Goal: Task Accomplishment & Management: Complete application form

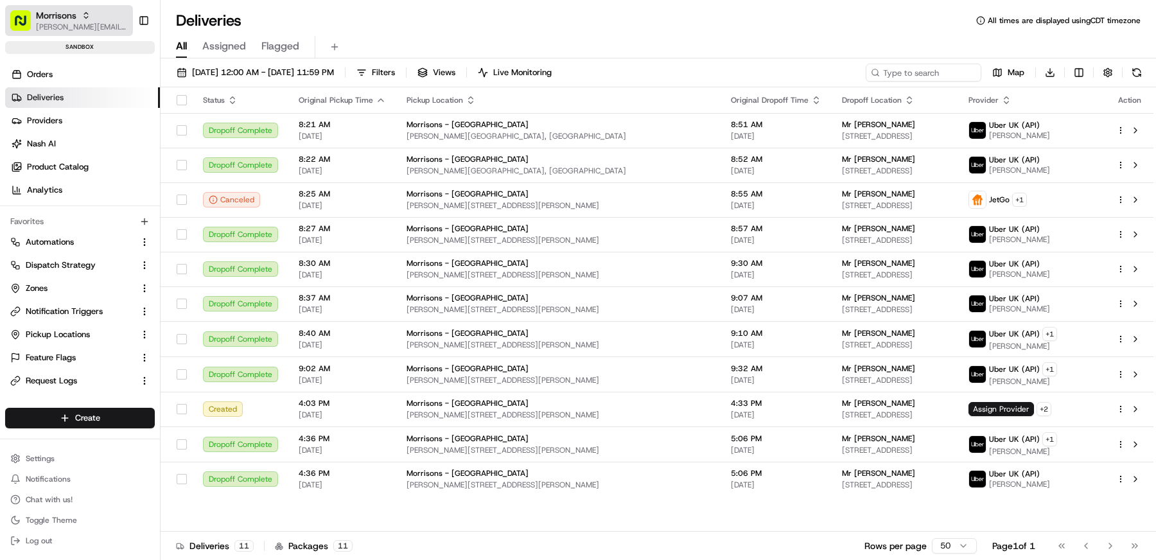
click at [82, 12] on icon "button" at bounding box center [86, 15] width 9 height 9
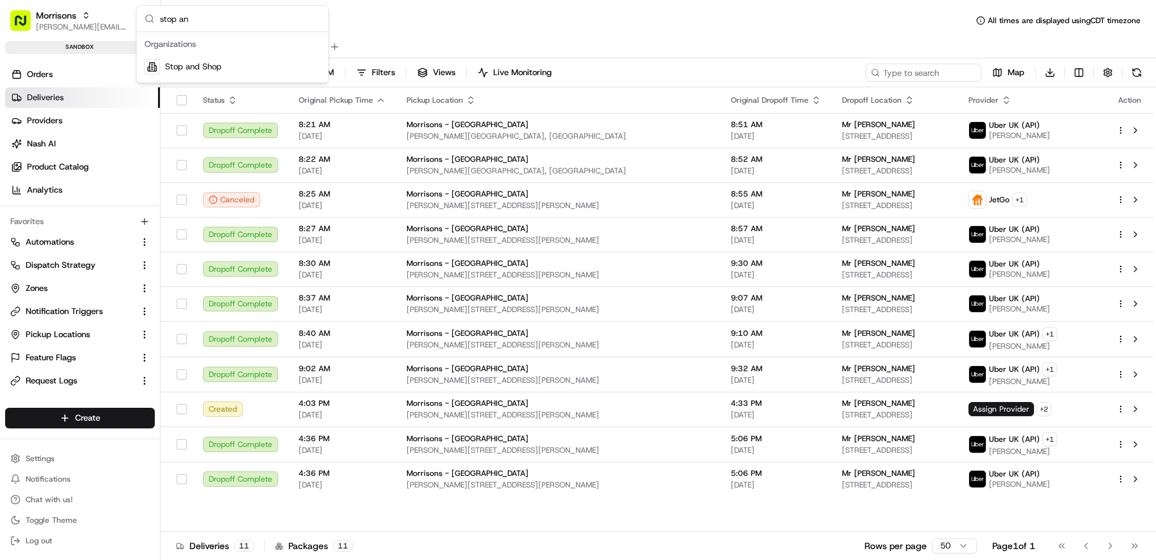
type input "stop an"
click at [195, 70] on span "Stop and Shop" at bounding box center [193, 67] width 57 height 12
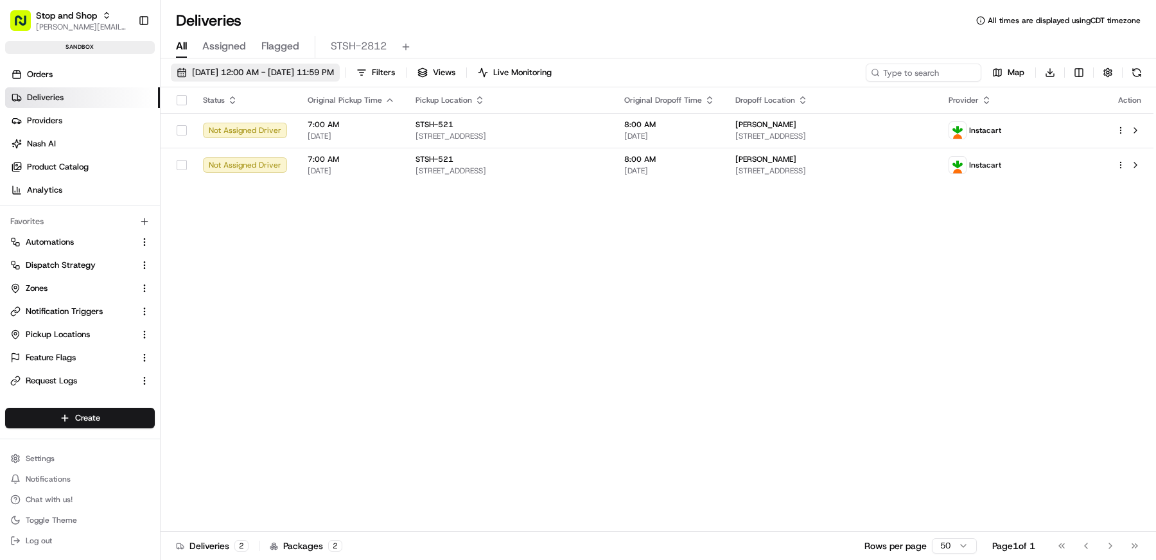
click at [242, 71] on span "08/15/2025 12:00 AM - 08/15/2025 11:59 PM" at bounding box center [263, 73] width 142 height 12
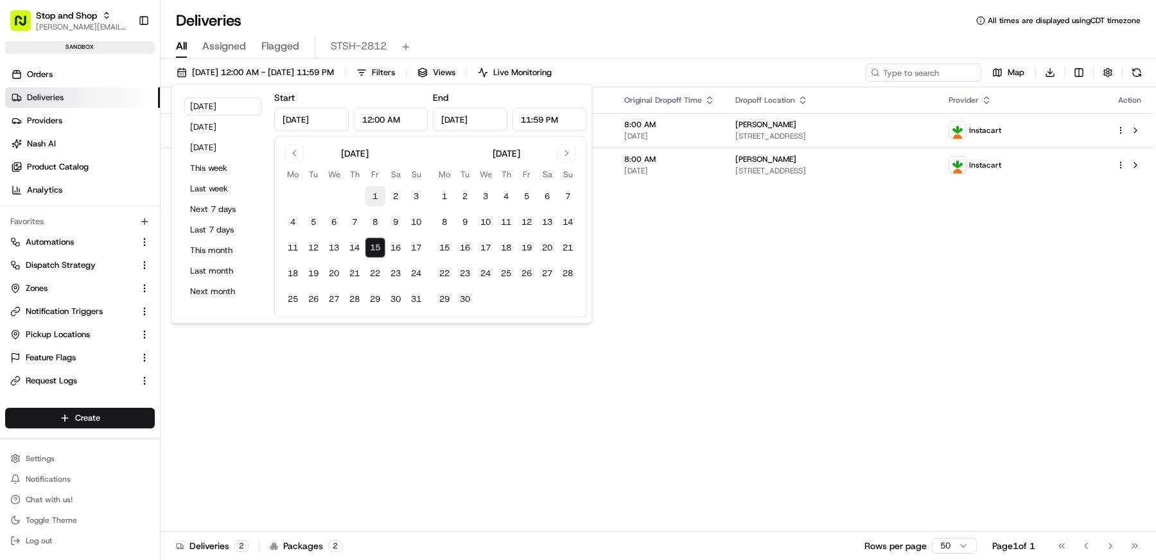
click at [374, 186] on button "1" at bounding box center [375, 196] width 21 height 21
type input "Aug 1, 2025"
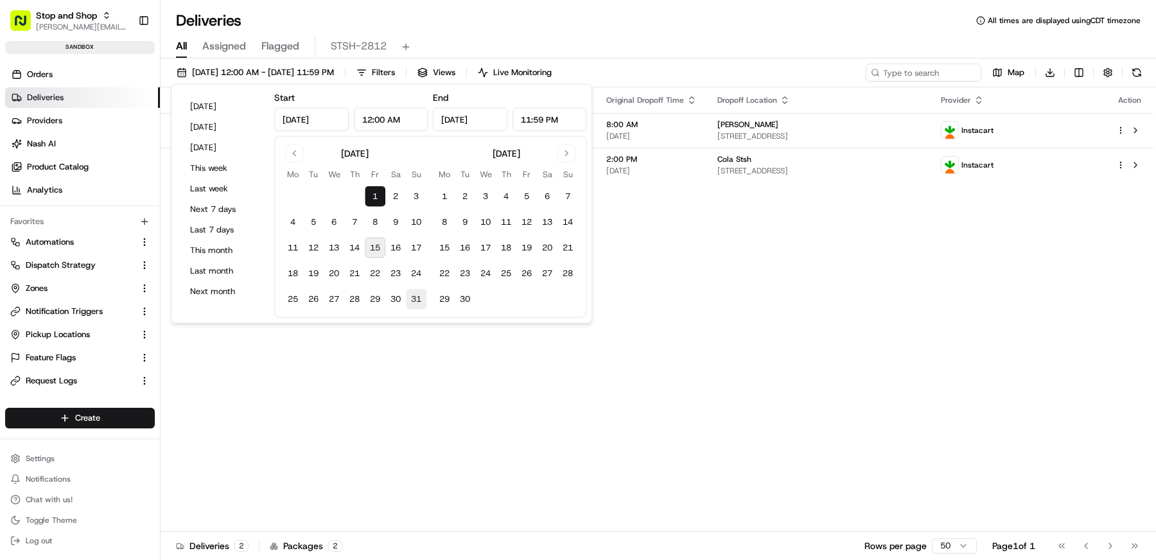
click at [415, 292] on button "31" at bounding box center [416, 299] width 21 height 21
type input "Aug 31, 2025"
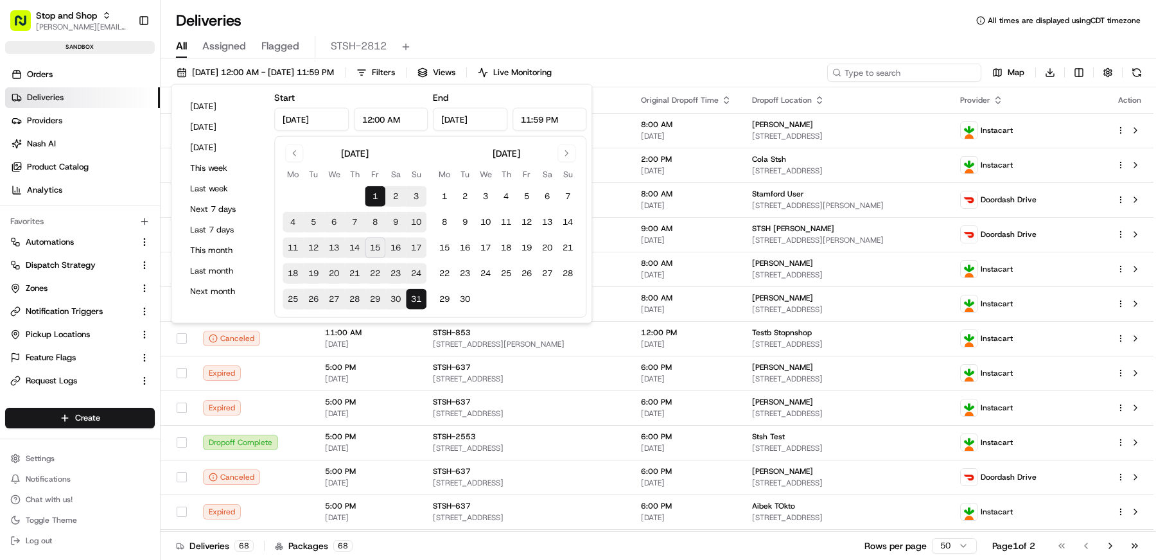
click at [907, 69] on input at bounding box center [904, 73] width 154 height 18
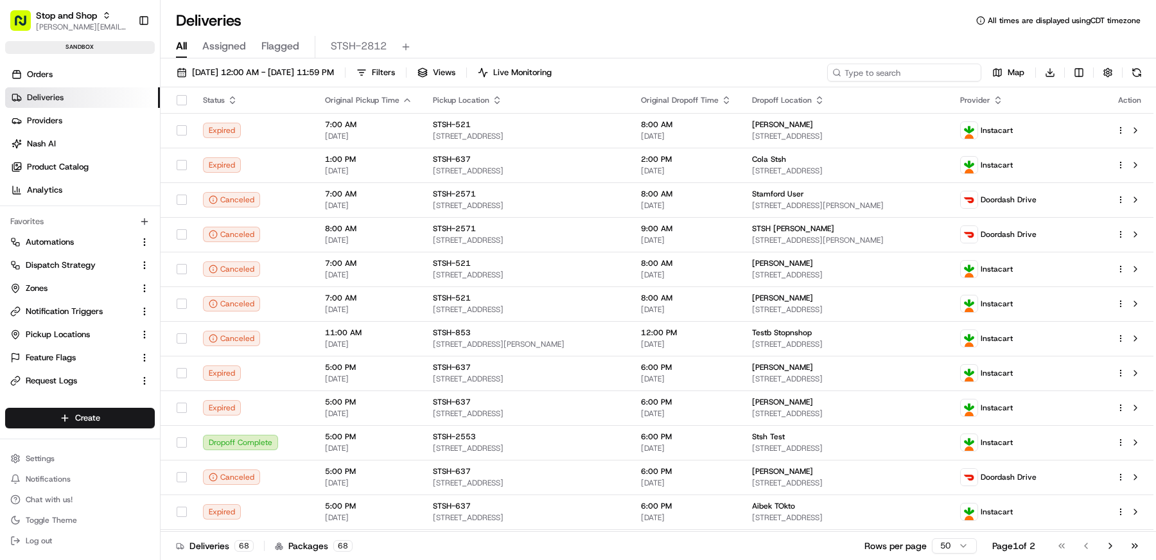
paste input "job_hHtew7soX3BFNWLix5kXED"
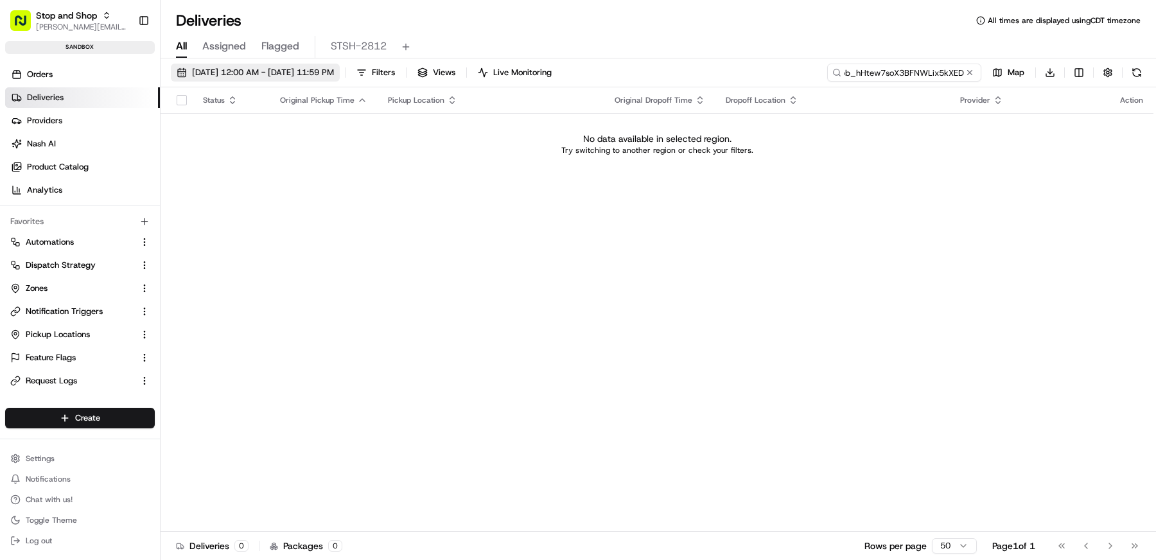
type input "job_hHtew7soX3BFNWLix5kXED"
click at [299, 74] on span "08/01/2025 12:00 AM - 08/31/2025 11:59 PM" at bounding box center [263, 73] width 142 height 12
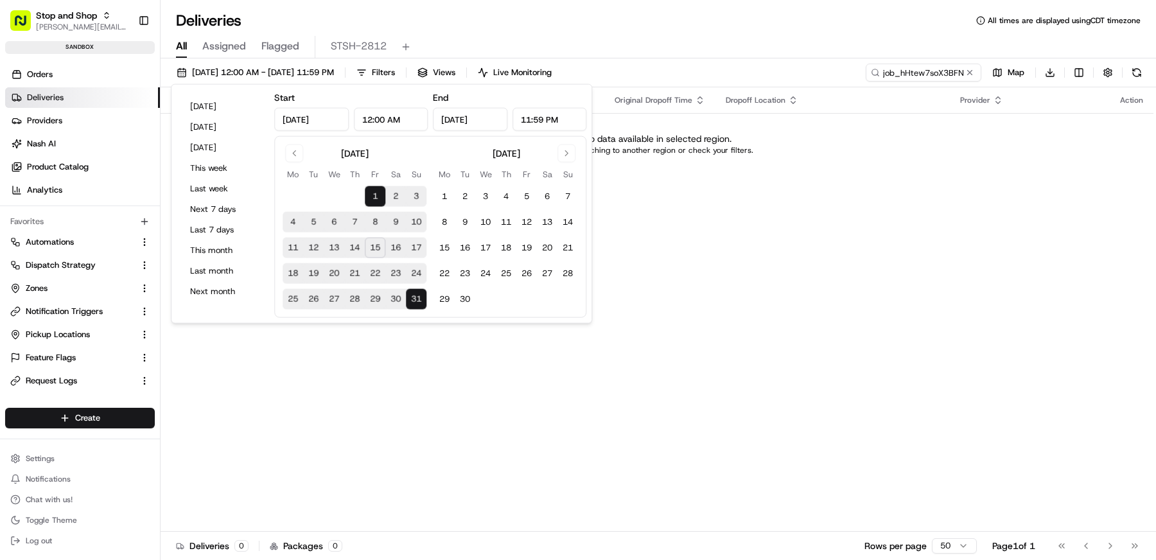
click at [285, 143] on div "August 2025 Mo Tu We Th Fr Sa Su 1 2 3 4 5 6 7 8 9 10 11 12 13 14 15 16 17 18 1…" at bounding box center [430, 227] width 312 height 182
click at [287, 152] on button "Go to previous month" at bounding box center [294, 153] width 18 height 18
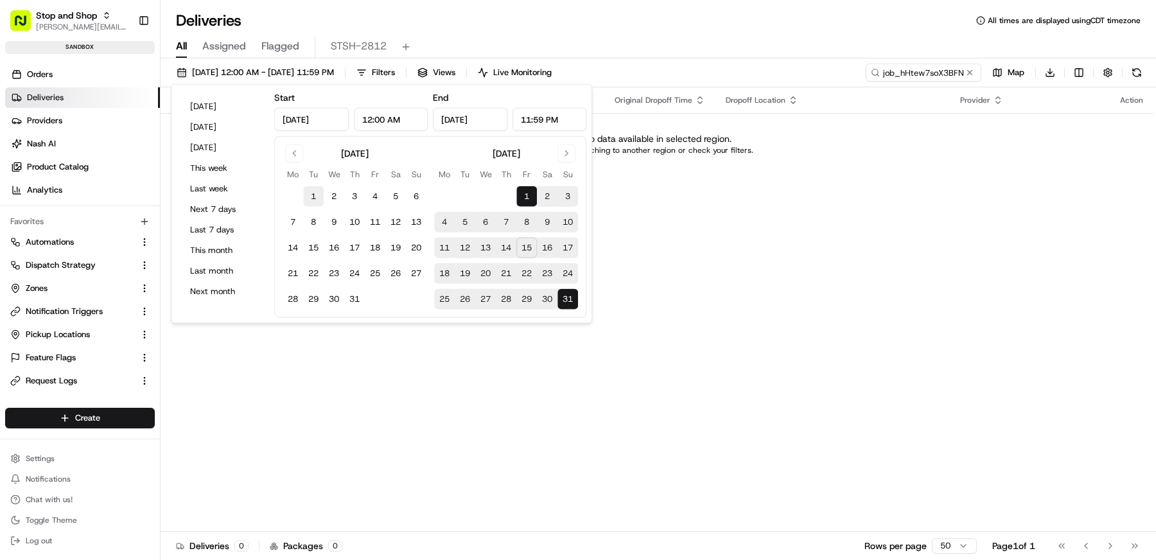
click at [303, 197] on button "1" at bounding box center [313, 196] width 21 height 21
type input "Jul 1, 2025"
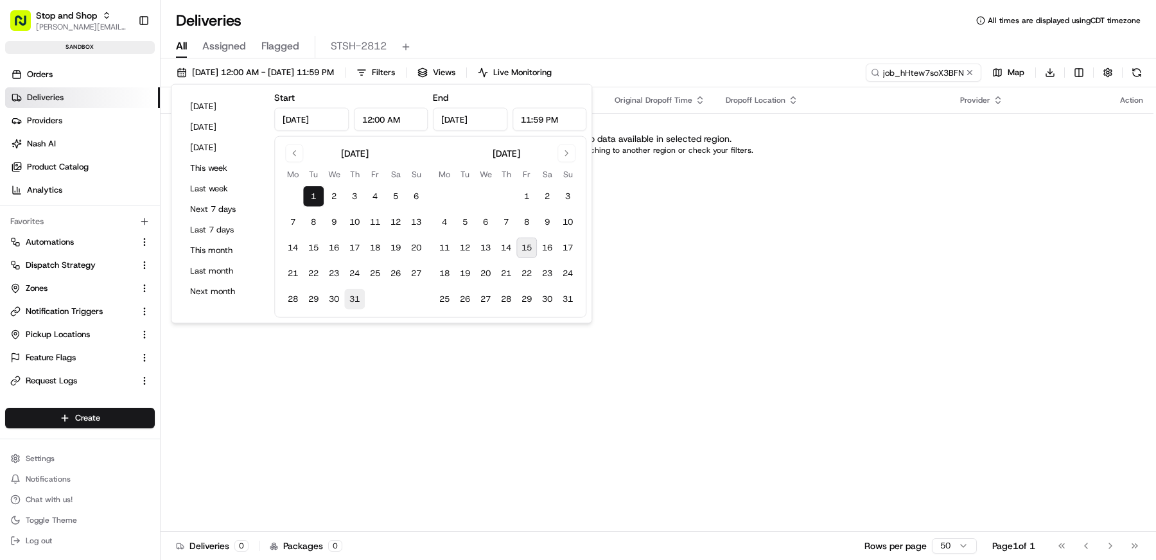
click at [357, 299] on button "31" at bounding box center [354, 299] width 21 height 21
type input "Jul 31, 2025"
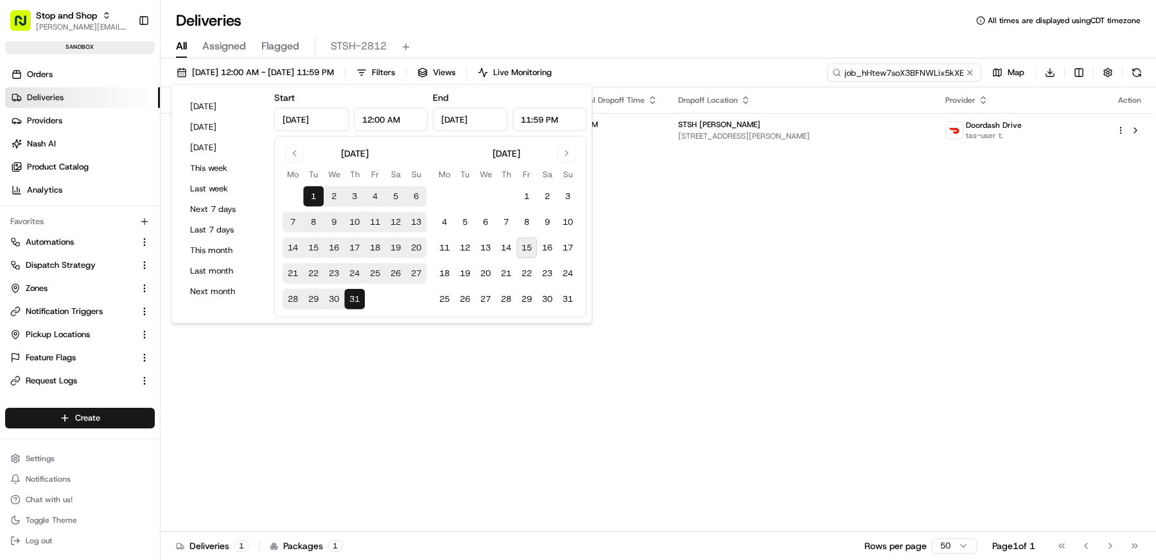
click at [912, 72] on input "job_hHtew7soX3BFNWLix5kXED" at bounding box center [904, 73] width 154 height 18
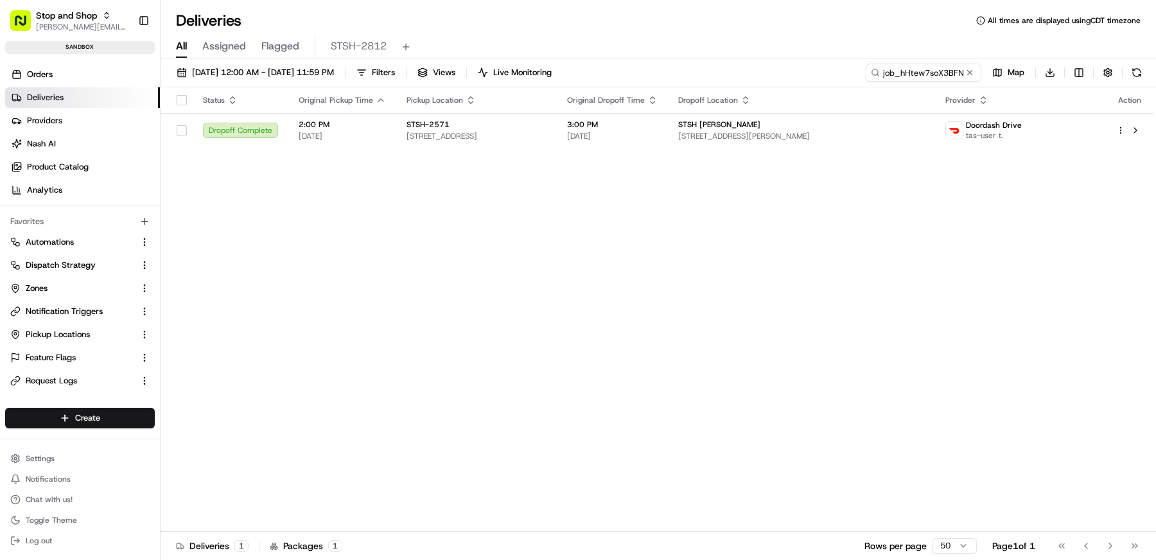
click at [667, 49] on div "All Assigned Flagged STSH-2812" at bounding box center [658, 47] width 995 height 22
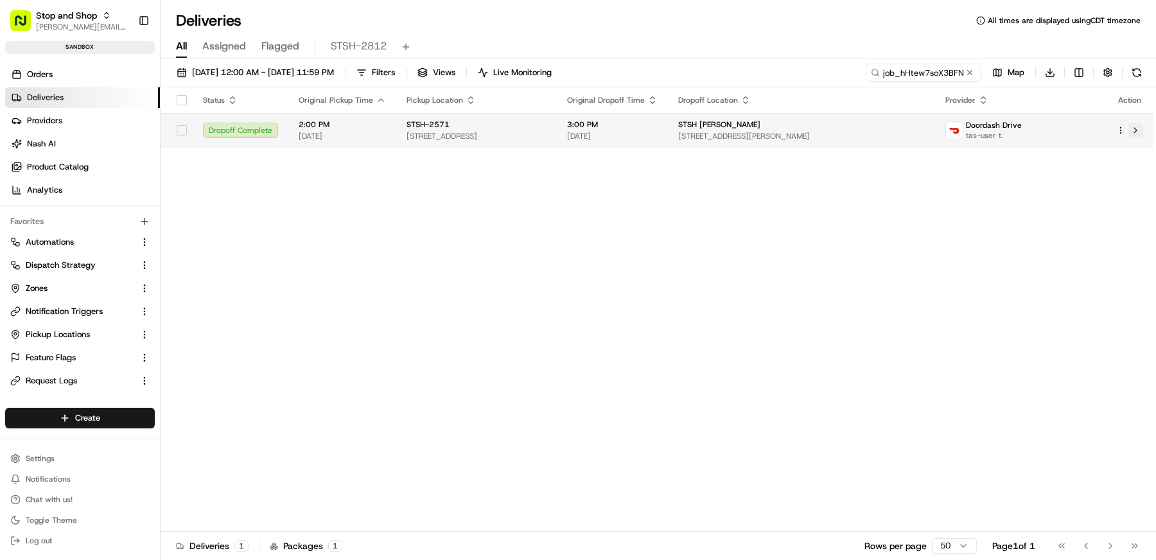
click at [1133, 129] on button at bounding box center [1135, 130] width 15 height 15
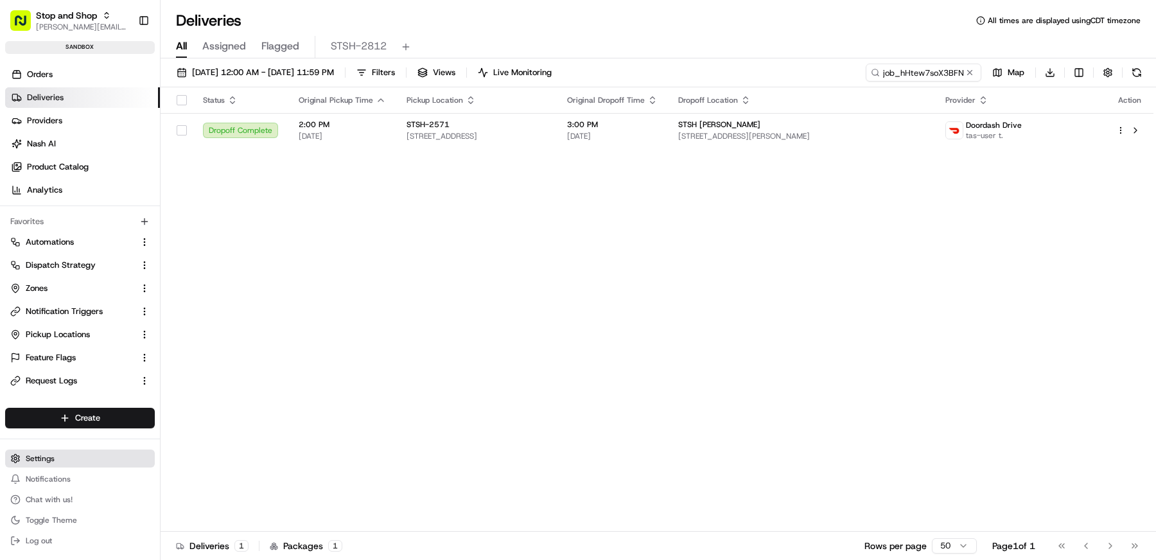
click at [47, 457] on span "Settings" at bounding box center [40, 458] width 29 height 10
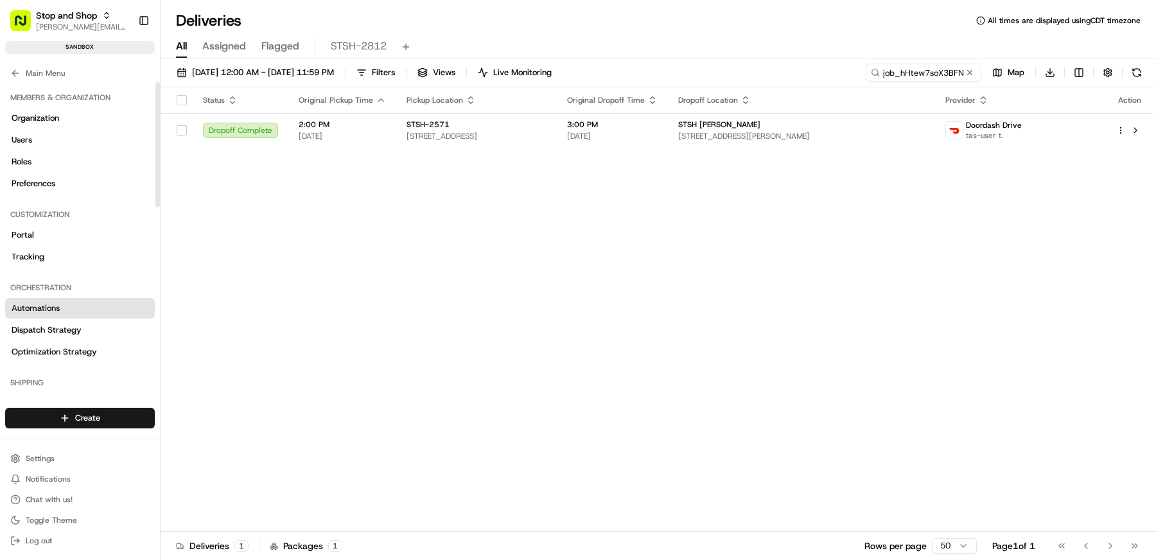
scroll to position [434, 0]
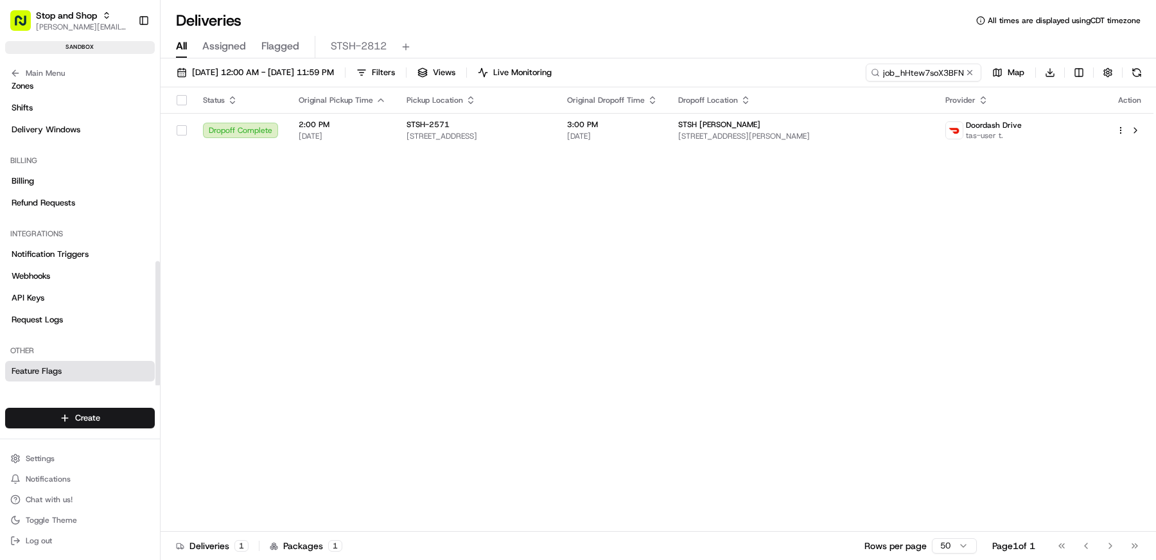
click at [71, 365] on link "Feature Flags" at bounding box center [80, 371] width 150 height 21
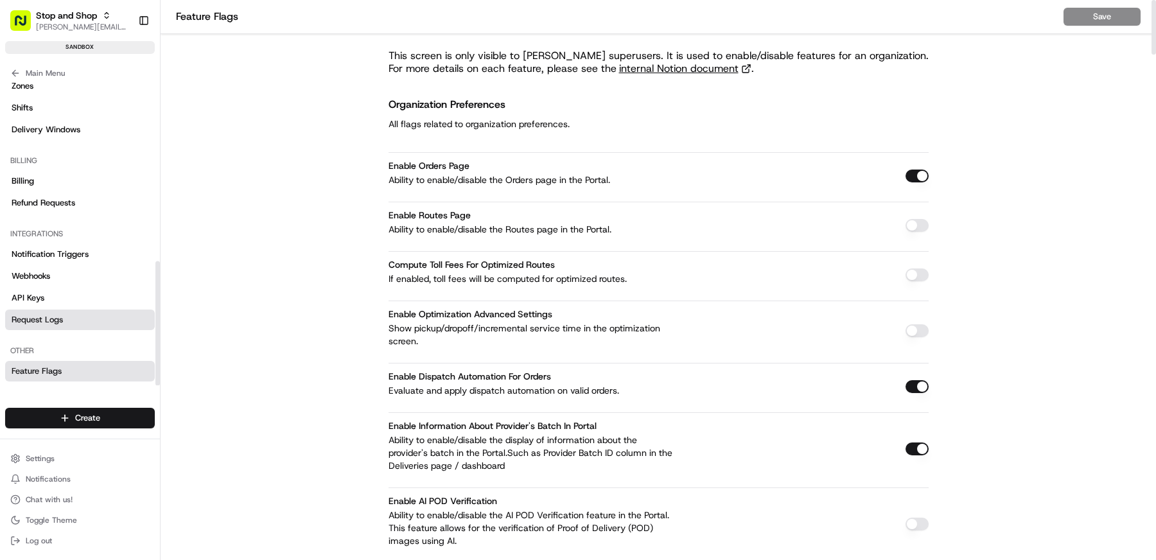
click at [71, 314] on link "Request Logs" at bounding box center [80, 319] width 150 height 21
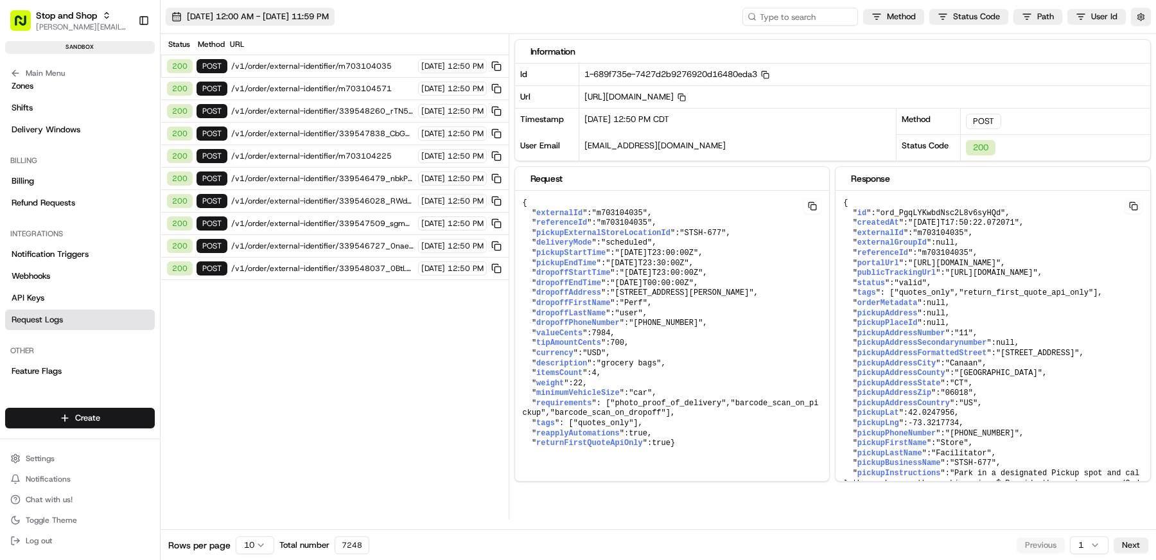
click at [210, 14] on span "08/15/2025 12:00 AM - 08/15/2025 11:59 PM" at bounding box center [258, 17] width 142 height 12
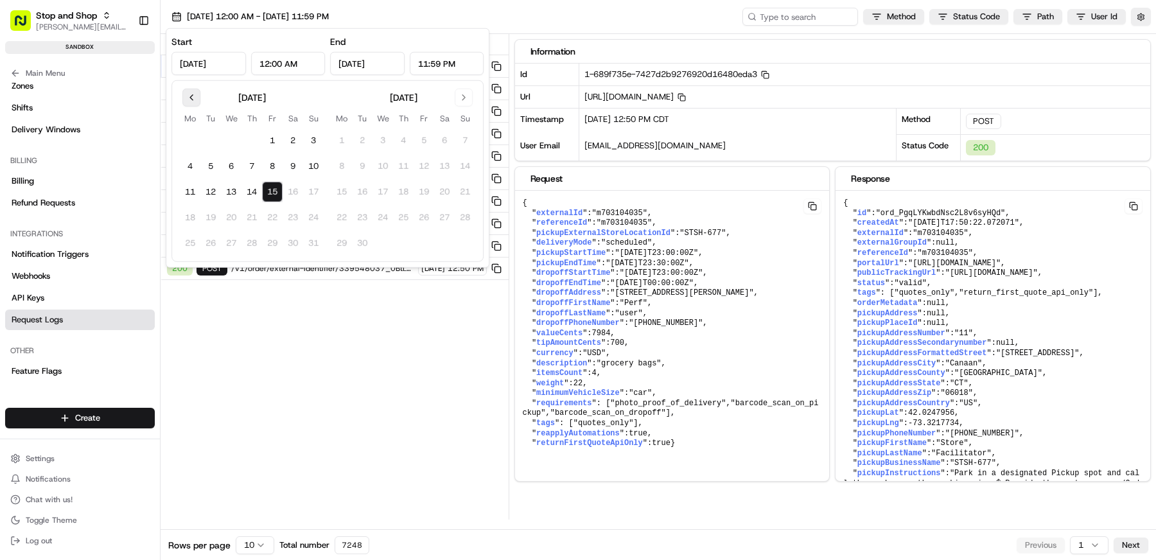
click at [189, 96] on button "Go to previous month" at bounding box center [191, 98] width 18 height 18
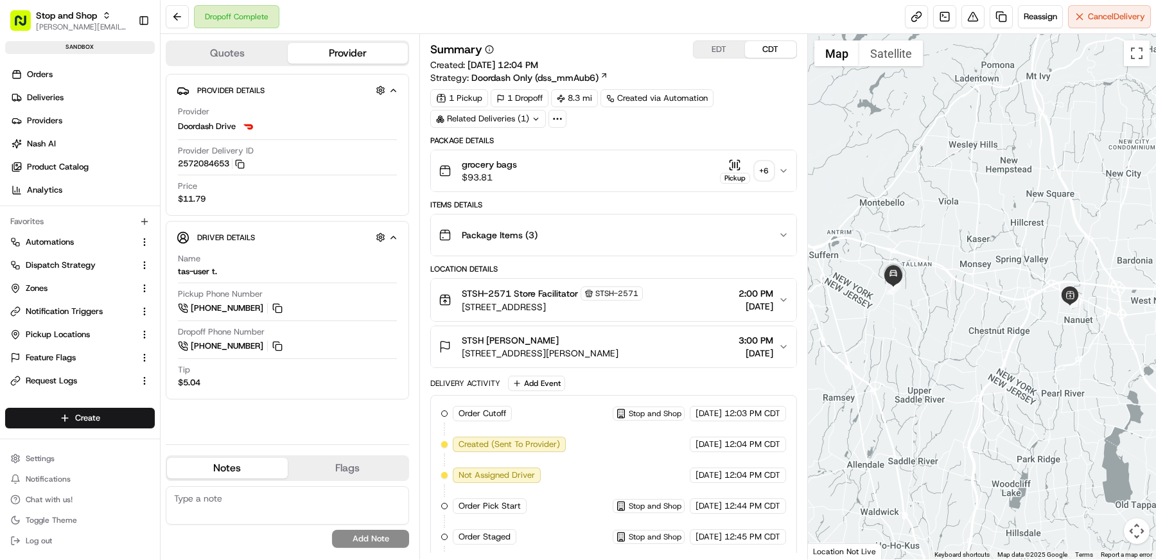
click at [688, 132] on div "Summary EDT CDT Created: [DATE] 12:04 PM Strategy: Doordash Only (dss_mmAub6) 1…" at bounding box center [613, 421] width 367 height 762
click at [1000, 19] on link at bounding box center [1000, 16] width 23 height 23
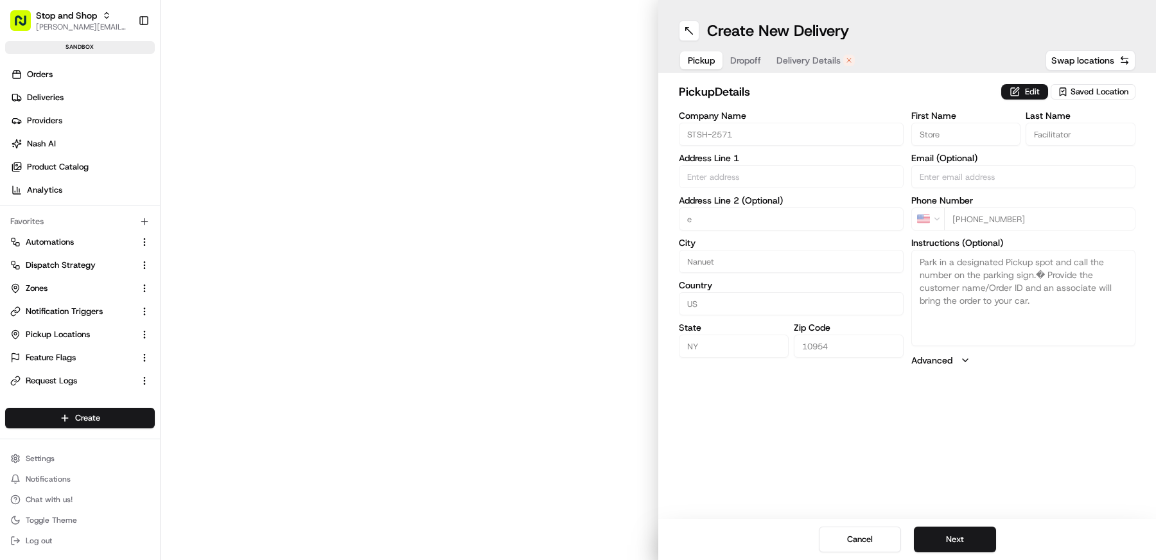
type input "[STREET_ADDRESS]"
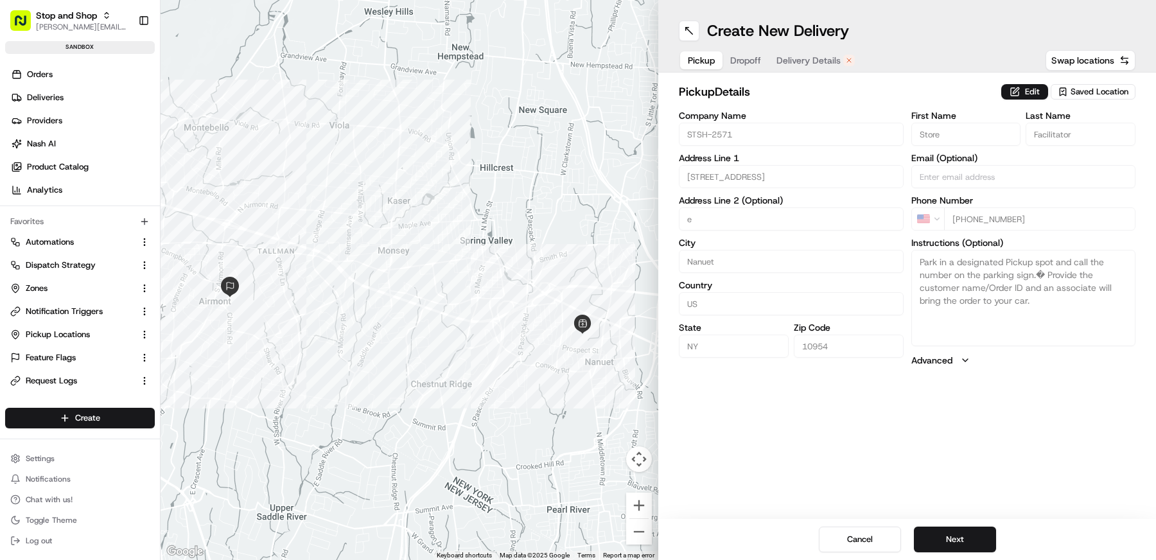
click at [750, 62] on span "Dropoff" at bounding box center [745, 60] width 31 height 13
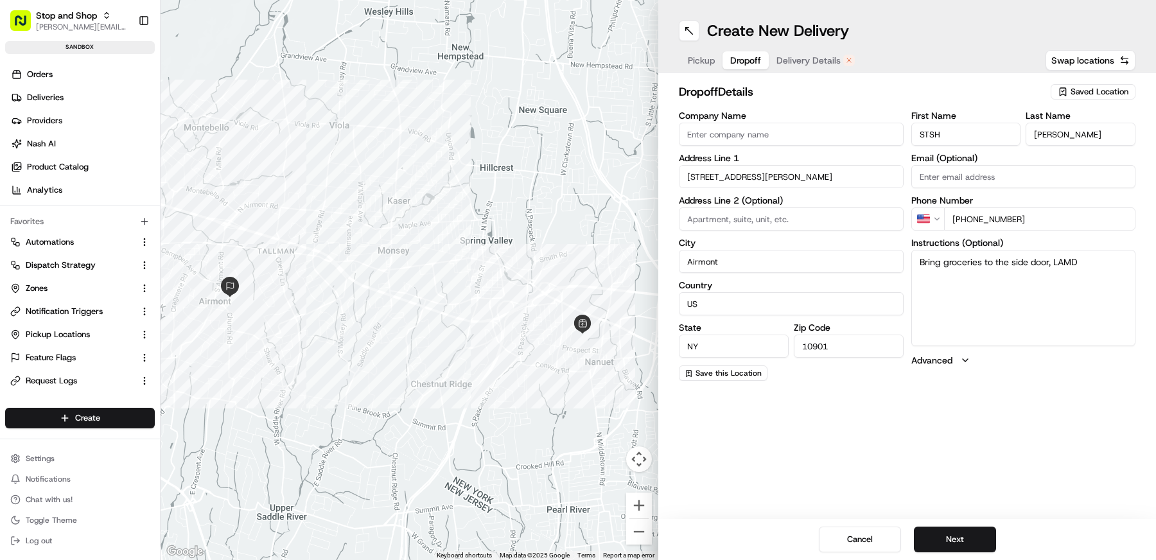
click at [814, 61] on span "Delivery Details" at bounding box center [808, 60] width 64 height 13
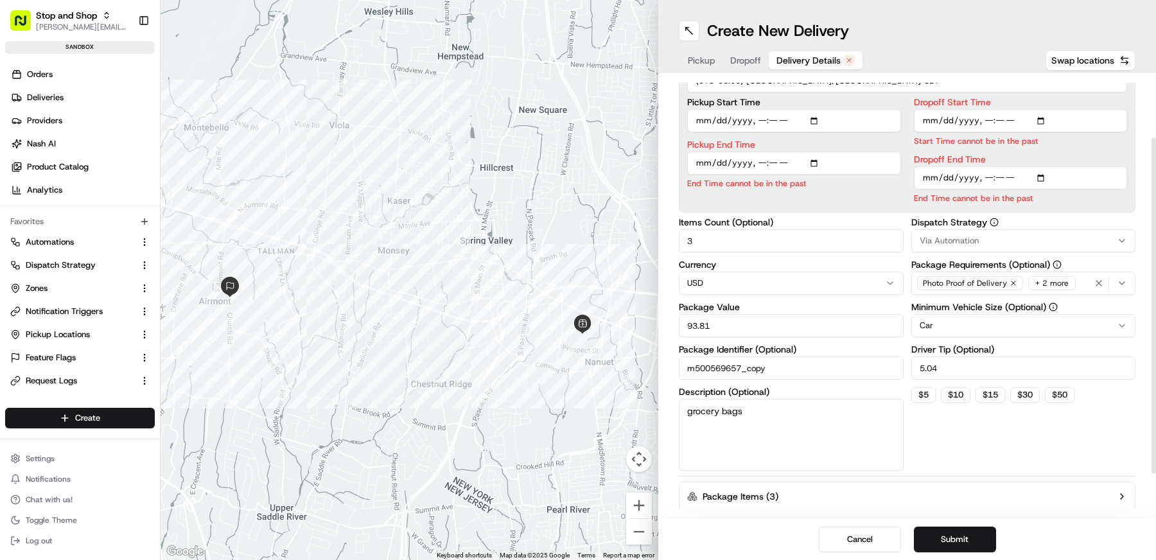
scroll to position [140, 0]
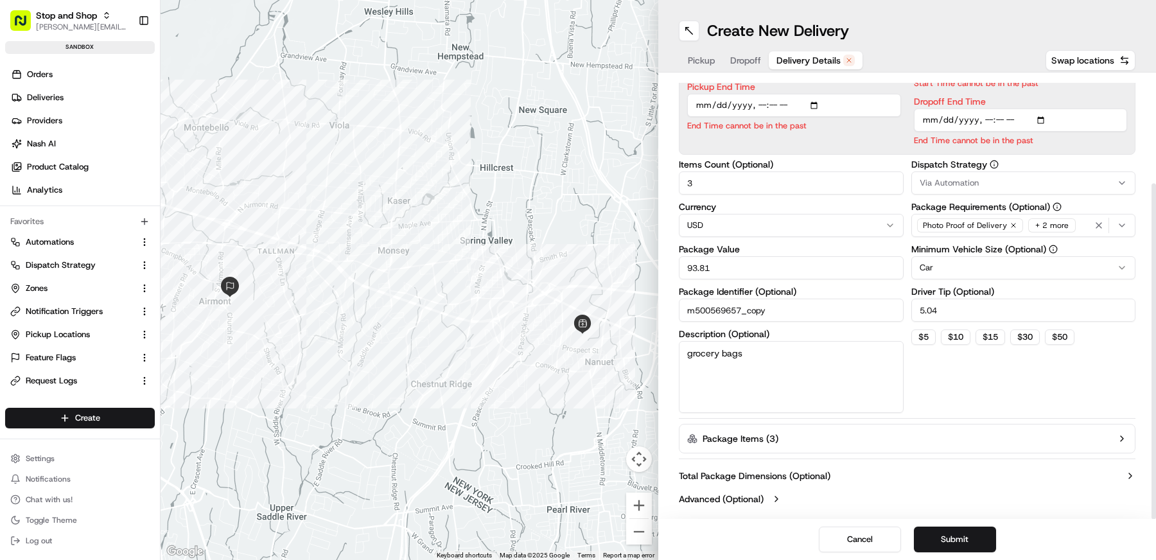
click at [745, 505] on div "Total Package Dimensions (Optional) Advanced (Optional)" at bounding box center [907, 487] width 457 height 46
click at [745, 496] on label "Advanced (Optional)" at bounding box center [721, 498] width 85 height 13
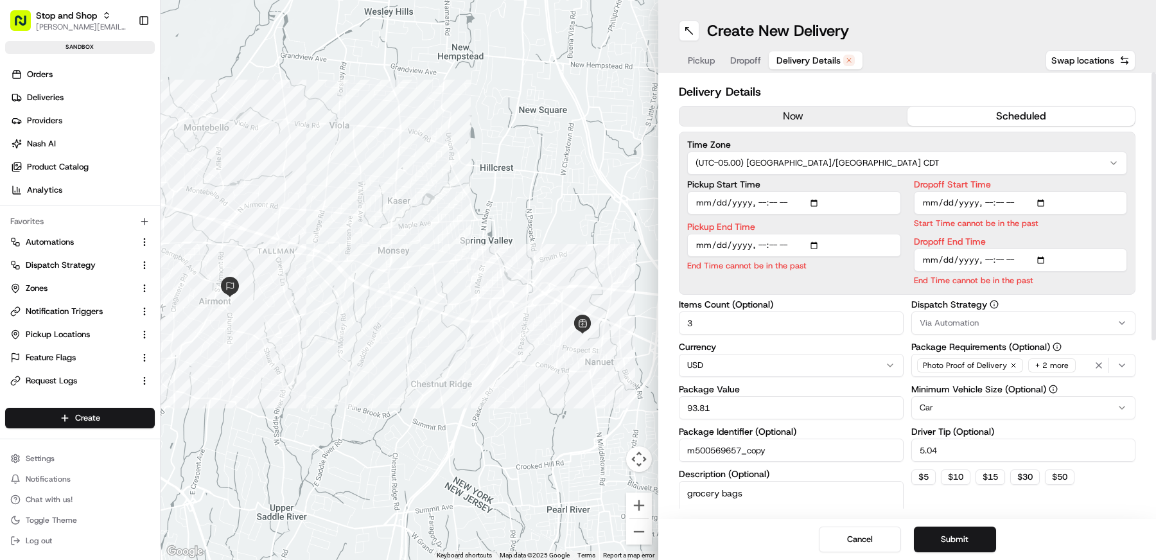
click at [793, 112] on button "now" at bounding box center [793, 116] width 228 height 19
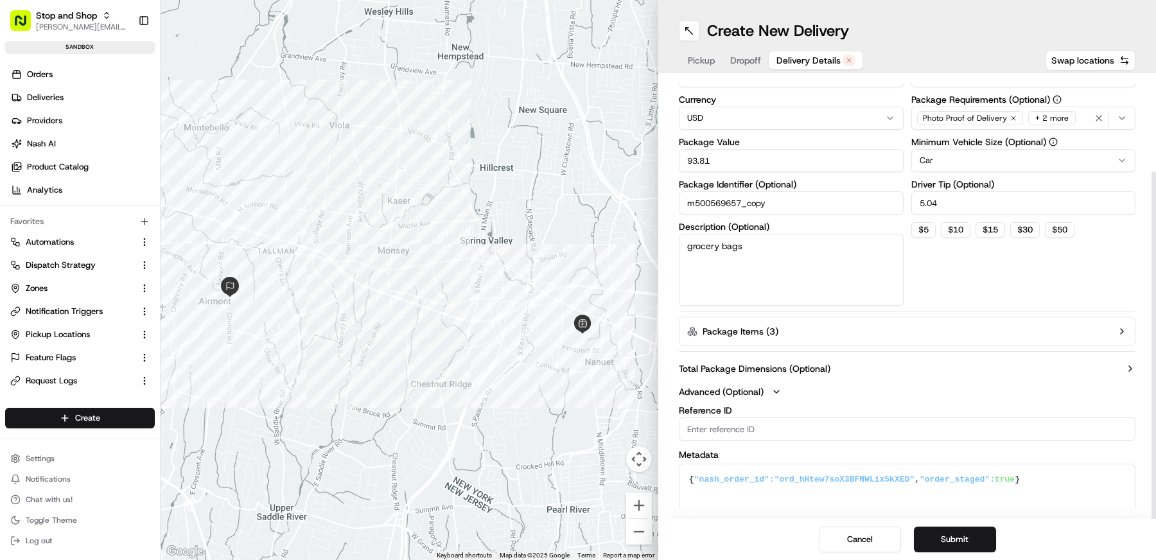
scroll to position [121, 0]
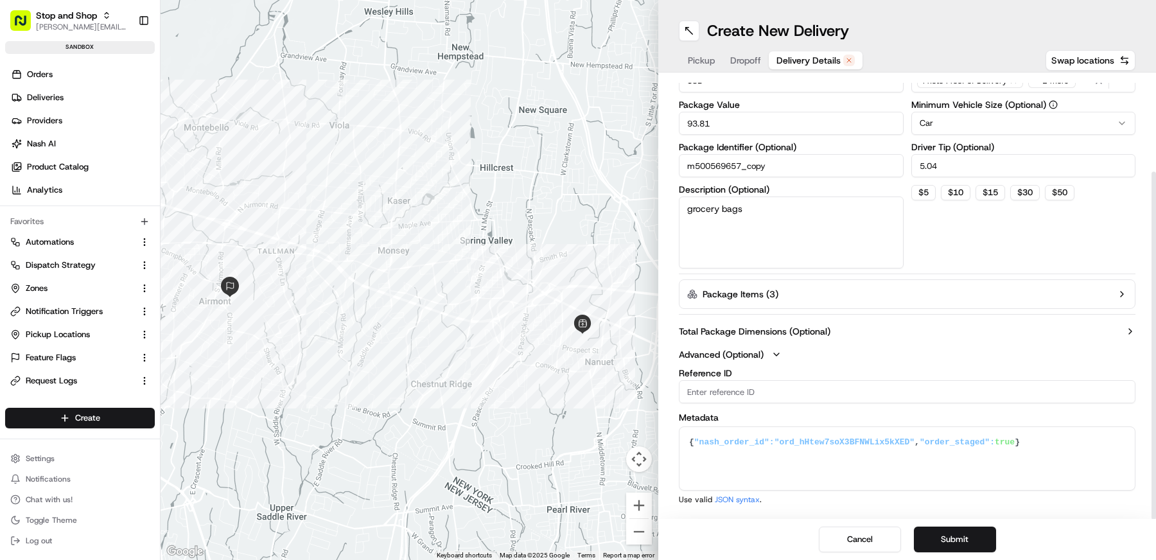
click at [738, 393] on input "Reference ID" at bounding box center [907, 391] width 457 height 23
type input "8"
click at [837, 359] on button "Advanced (Optional)" at bounding box center [907, 354] width 457 height 13
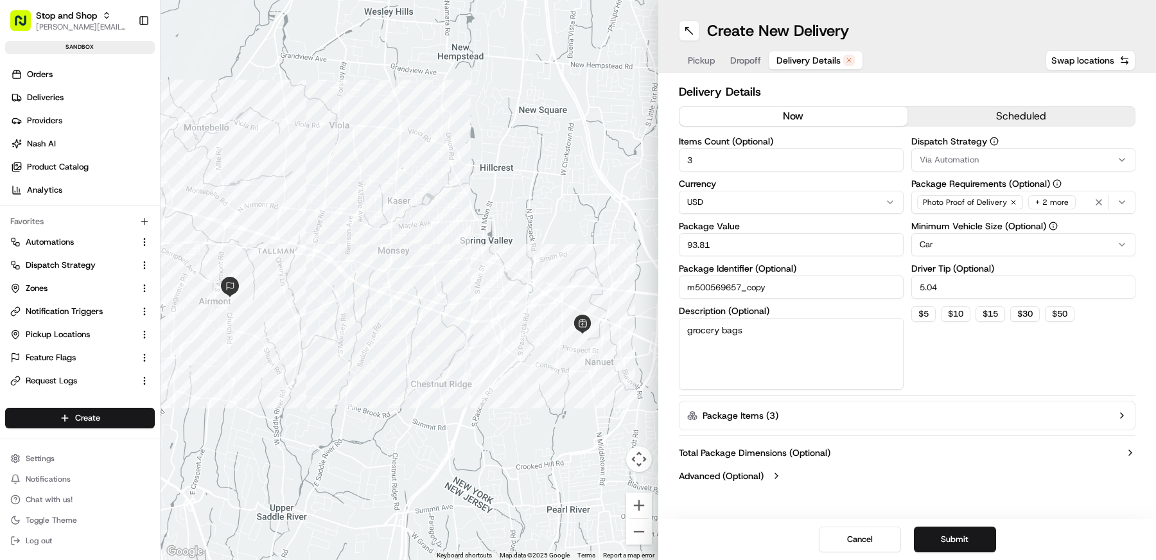
scroll to position [0, 0]
click at [765, 450] on label "Total Package Dimensions (Optional)" at bounding box center [755, 452] width 152 height 13
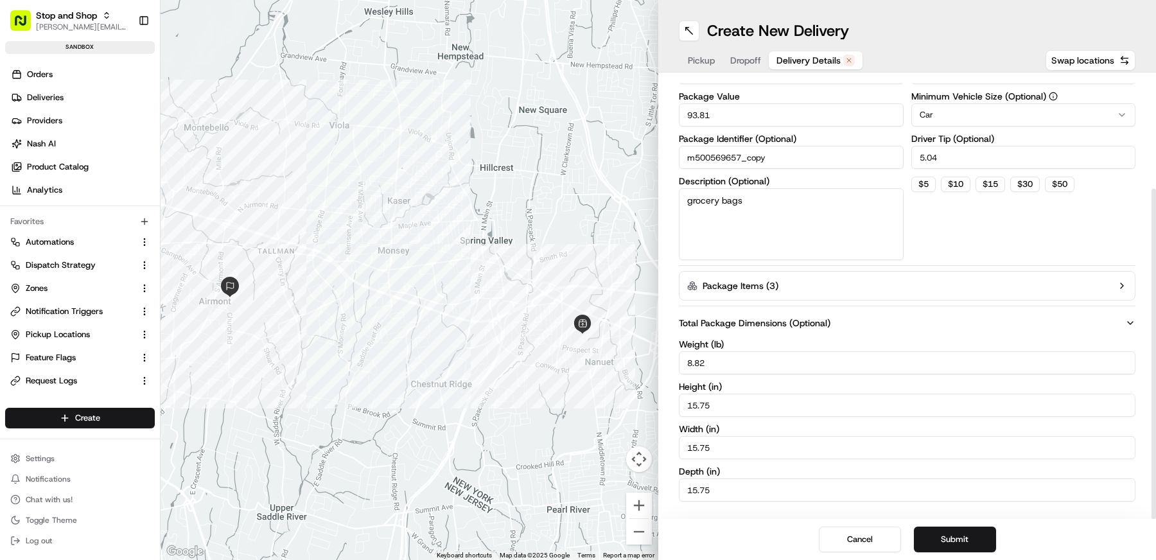
scroll to position [150, 0]
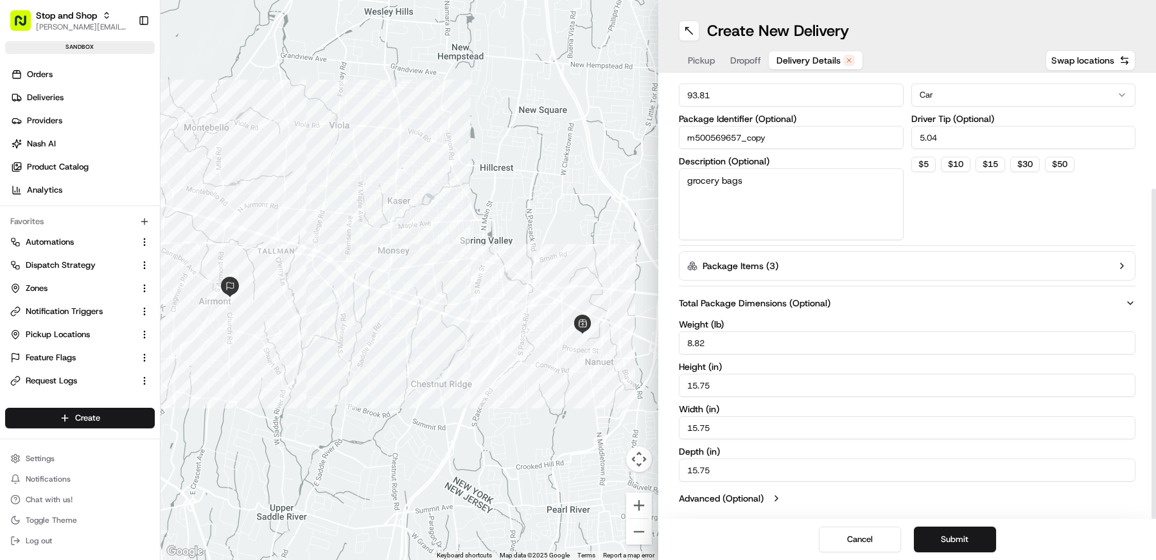
click at [763, 304] on label "Total Package Dimensions (Optional)" at bounding box center [755, 303] width 152 height 13
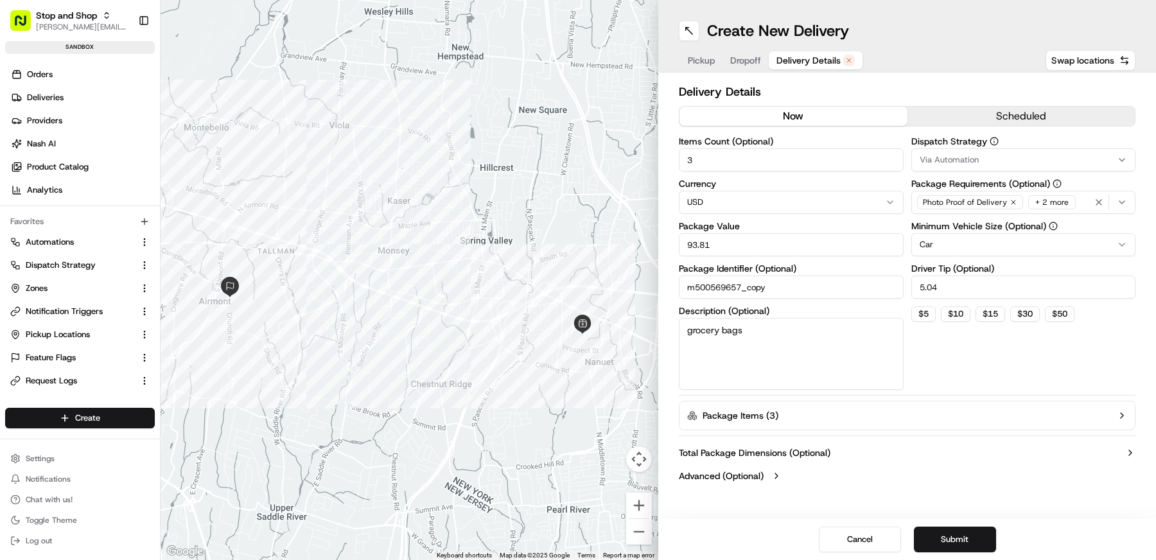
click at [742, 477] on label "Advanced (Optional)" at bounding box center [721, 475] width 85 height 13
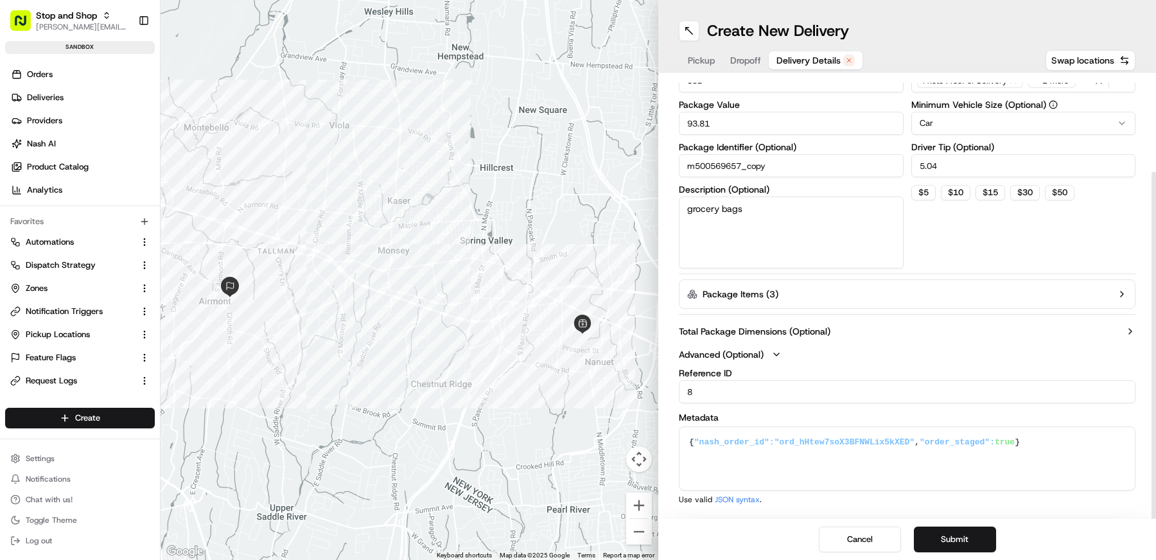
click at [722, 395] on input "8" at bounding box center [907, 391] width 457 height 23
type input "order id"
click at [996, 222] on div "Dispatch Strategy Via Automation Package Requirements (Optional) Photo Proof of…" at bounding box center [1023, 141] width 225 height 253
click at [720, 402] on div "Reference ID 8 Metadata {"nash_order_id":"ord_hHtew7soX3BFNWLix5kXED","order_st…" at bounding box center [907, 437] width 457 height 136
click at [719, 384] on input "8" at bounding box center [907, 391] width 457 height 23
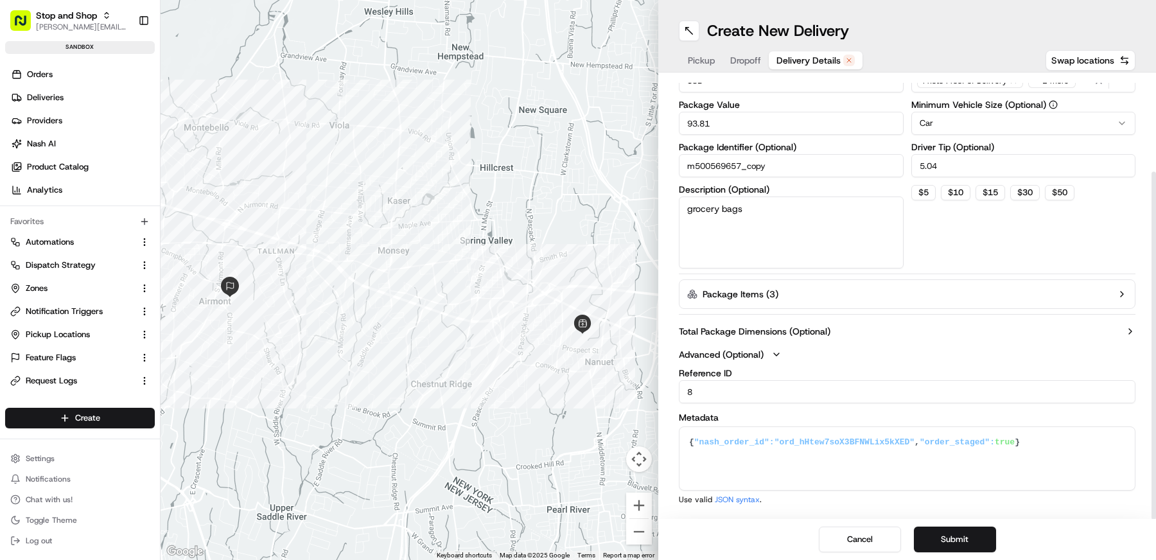
paste input "m500569657"
type input "9"
paste input "m500569657"
drag, startPoint x: 754, startPoint y: 390, endPoint x: 670, endPoint y: 390, distance: 84.8
click at [670, 390] on div "Delivery Details now scheduled Items Count (Optional) 3 Currency USD Package Va…" at bounding box center [907, 296] width 498 height 446
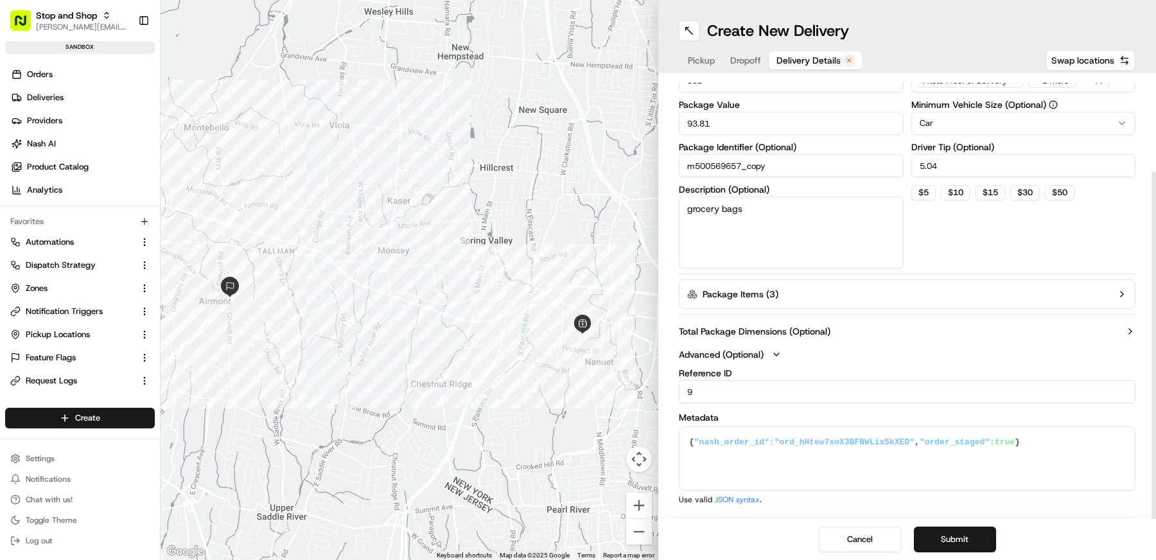
drag, startPoint x: 686, startPoint y: 388, endPoint x: 695, endPoint y: 388, distance: 9.6
click at [695, 388] on input "9" at bounding box center [907, 391] width 457 height 23
type input "9"
click at [774, 372] on label "Reference ID" at bounding box center [907, 373] width 457 height 9
click at [774, 380] on input "9" at bounding box center [907, 391] width 457 height 23
